Goal: Task Accomplishment & Management: Manage account settings

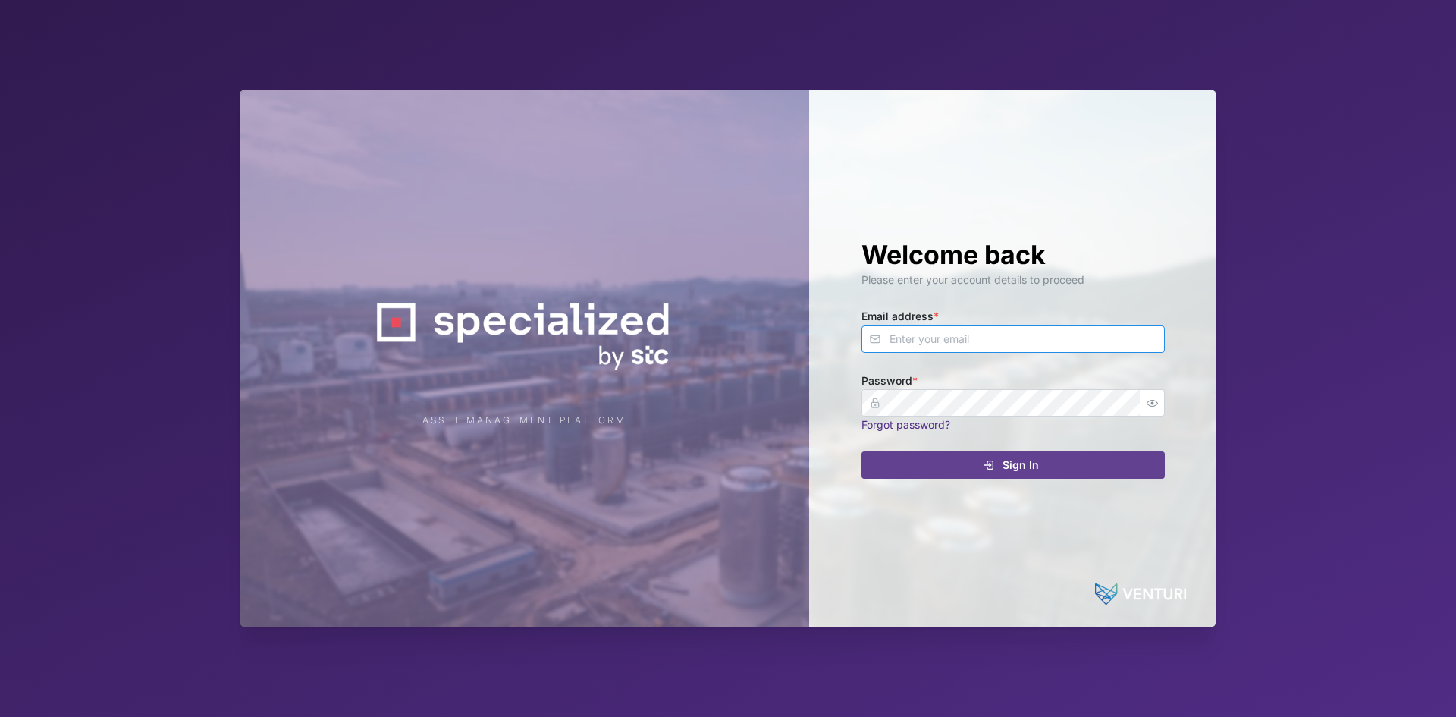
type input "[EMAIL_ADDRESS][DOMAIN_NAME]"
click at [996, 461] on div "Sign In" at bounding box center [1011, 465] width 279 height 26
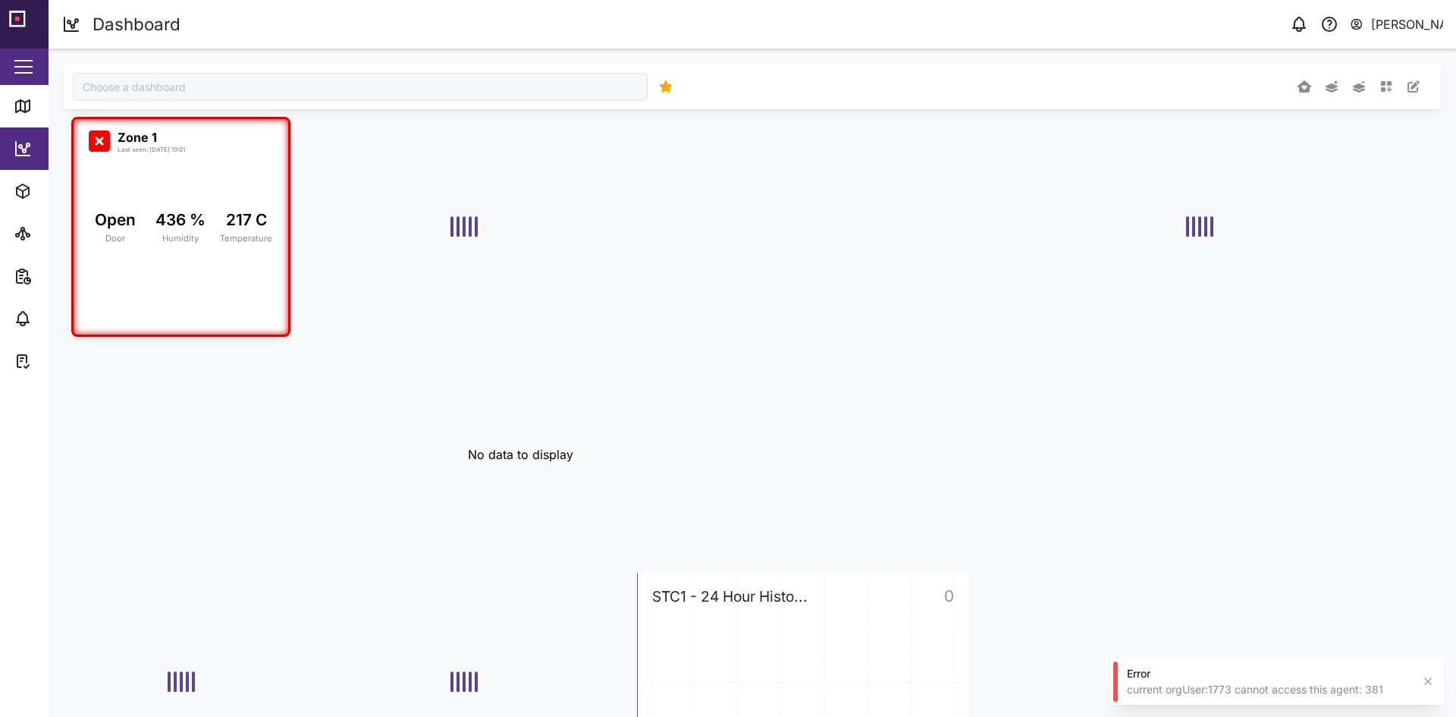
type input "STC Demo"
